Goal: Information Seeking & Learning: Learn about a topic

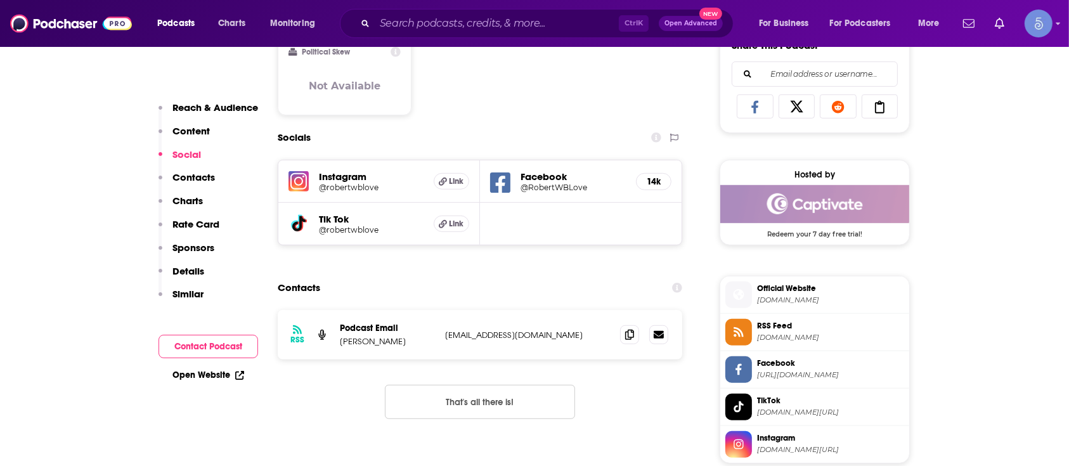
scroll to position [815, 0]
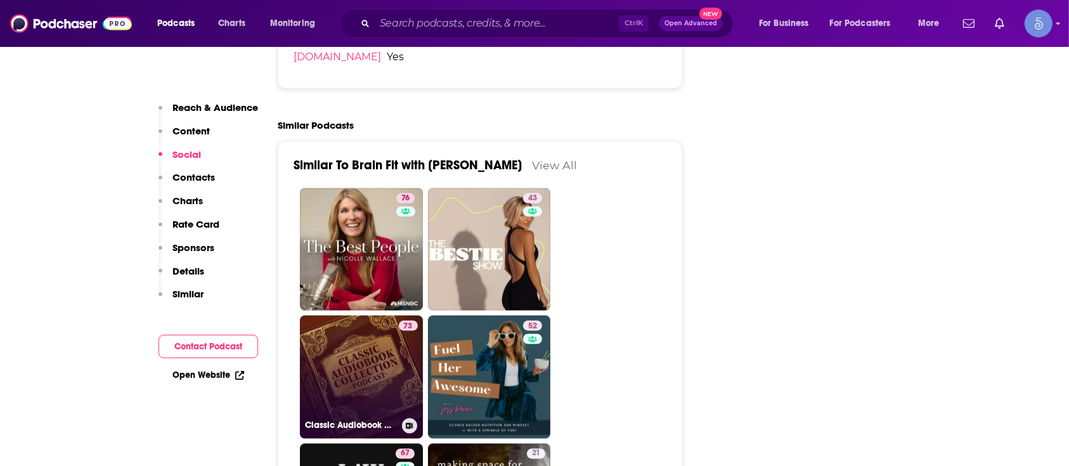
click at [330, 336] on link "73 Classic Audiobook Collection" at bounding box center [361, 377] width 123 height 123
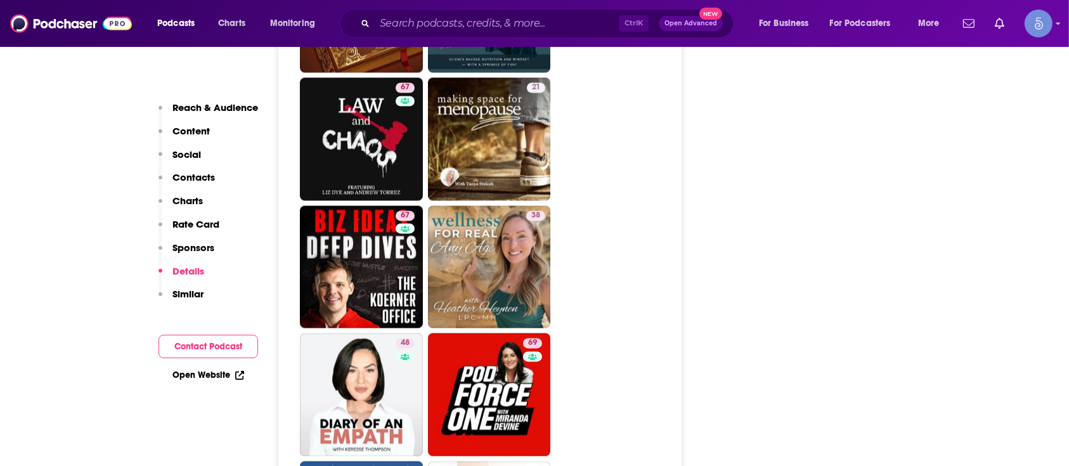
scroll to position [2853, 0]
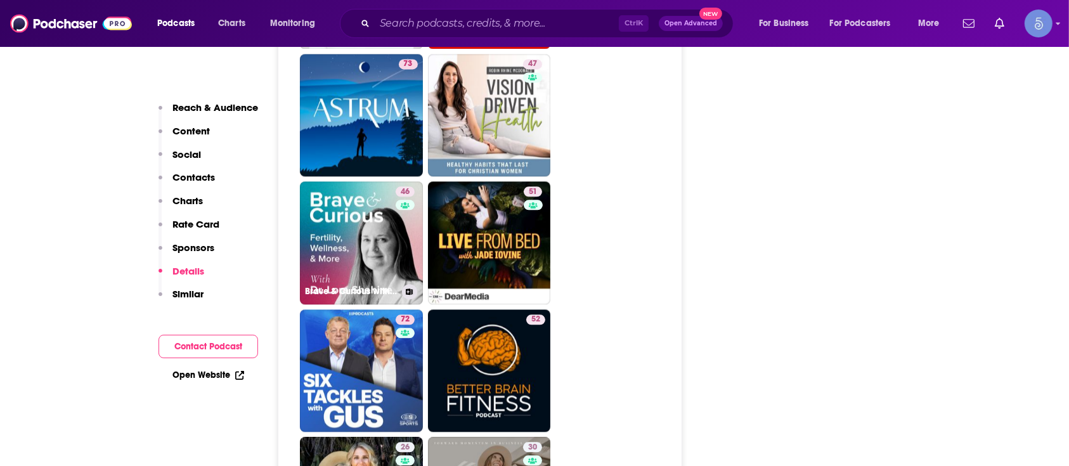
drag, startPoint x: 357, startPoint y: 225, endPoint x: 620, endPoint y: 247, distance: 263.6
click at [357, 225] on link "46 Brave & Curious with [PERSON_NAME]" at bounding box center [361, 242] width 123 height 123
type input "[URL][DOMAIN_NAME][PERSON_NAME]"
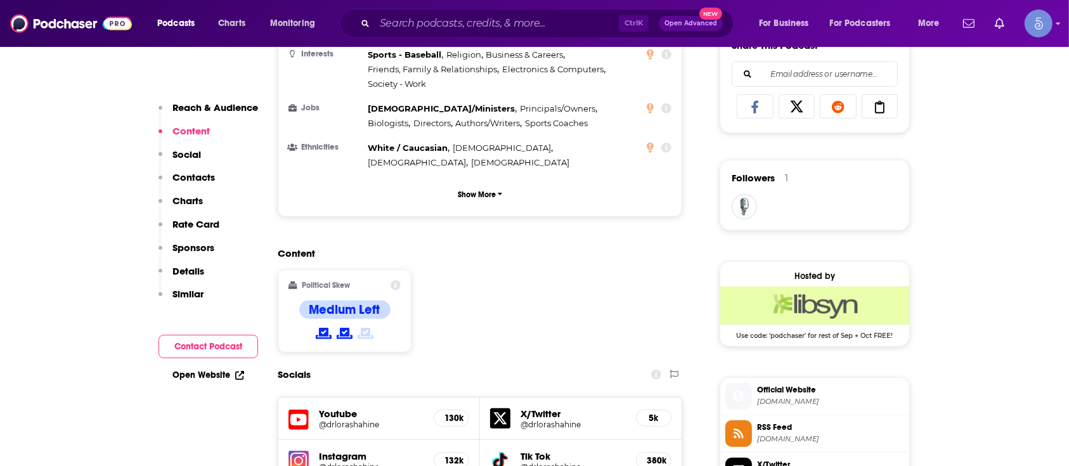
scroll to position [1223, 0]
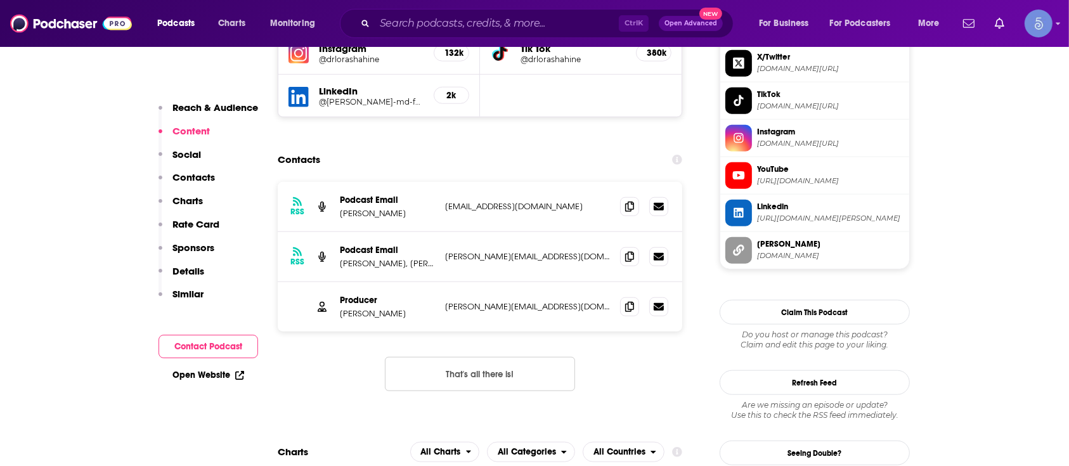
scroll to position [1223, 0]
